Goal: Connect with others: Connect with others

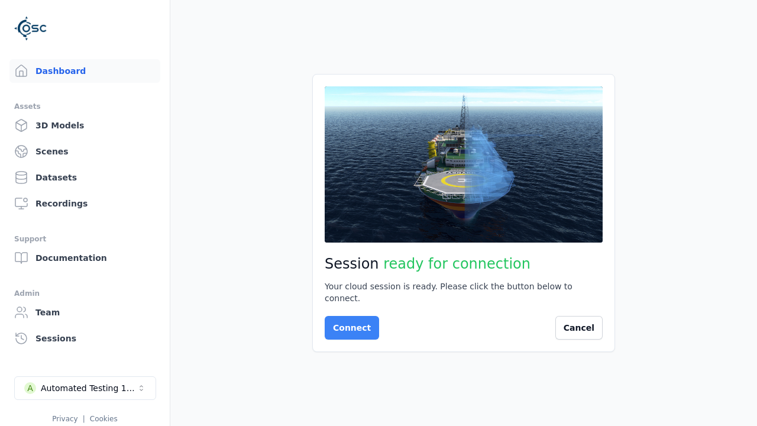
click at [348, 322] on button "Connect" at bounding box center [352, 328] width 54 height 24
